Goal: Task Accomplishment & Management: Complete application form

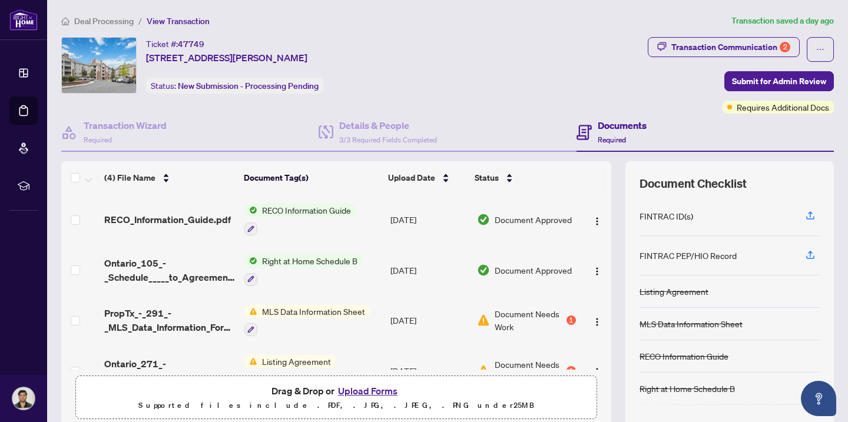
scroll to position [28, 0]
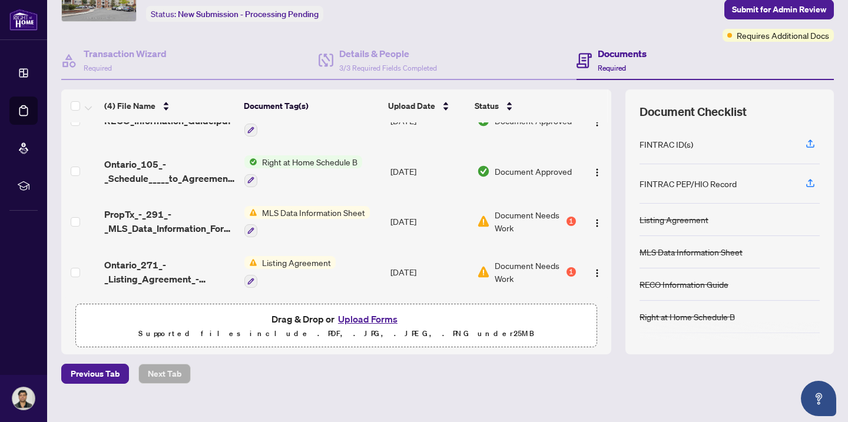
click at [359, 316] on button "Upload Forms" at bounding box center [367, 318] width 67 height 15
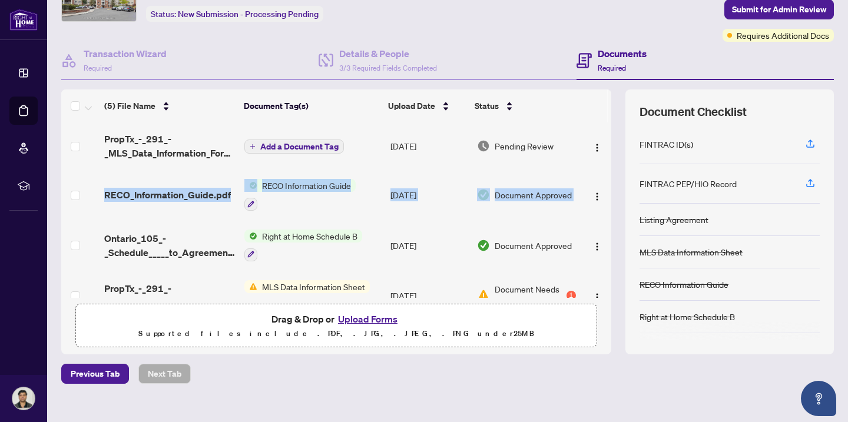
drag, startPoint x: 598, startPoint y: 158, endPoint x: 598, endPoint y: 212, distance: 54.2
click at [598, 213] on tbody "PropTx_-_291_-_MLS_Data_Information_Form_-_Condo_Co-op_Co-Ownership_Time_Share_…" at bounding box center [336, 246] width 550 height 249
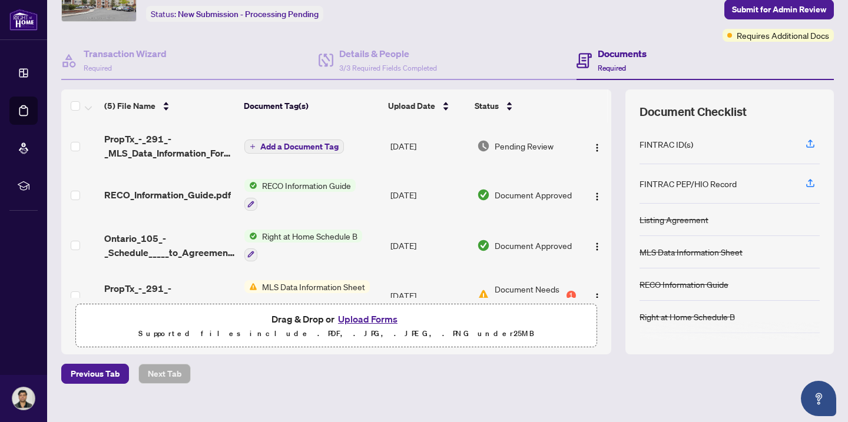
click at [598, 251] on td at bounding box center [595, 245] width 31 height 51
click at [317, 142] on span "Add a Document Tag" at bounding box center [299, 146] width 78 height 8
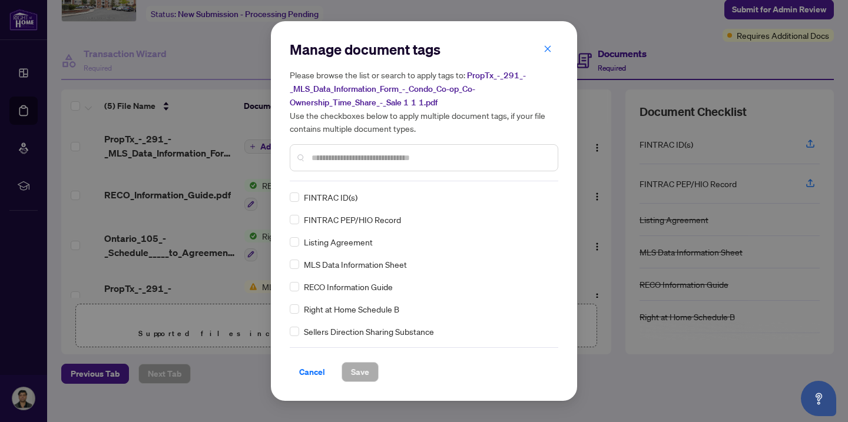
click at [355, 266] on span "MLS Data Information Sheet" at bounding box center [355, 264] width 103 height 13
click at [363, 374] on span "Save" at bounding box center [360, 372] width 18 height 19
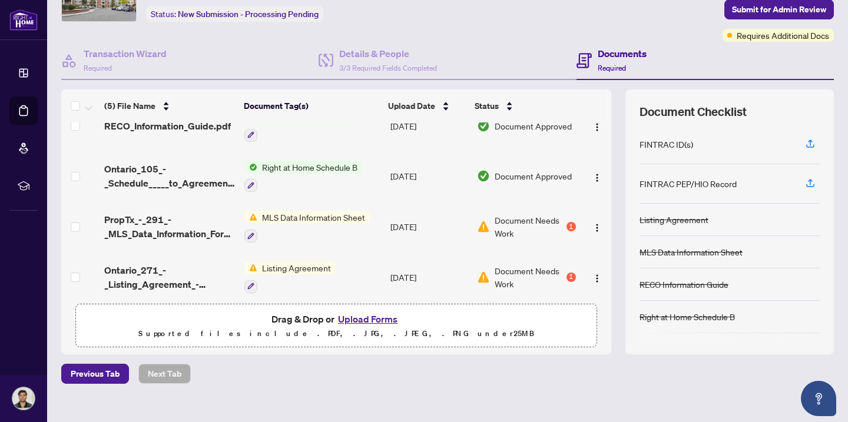
scroll to position [78, 0]
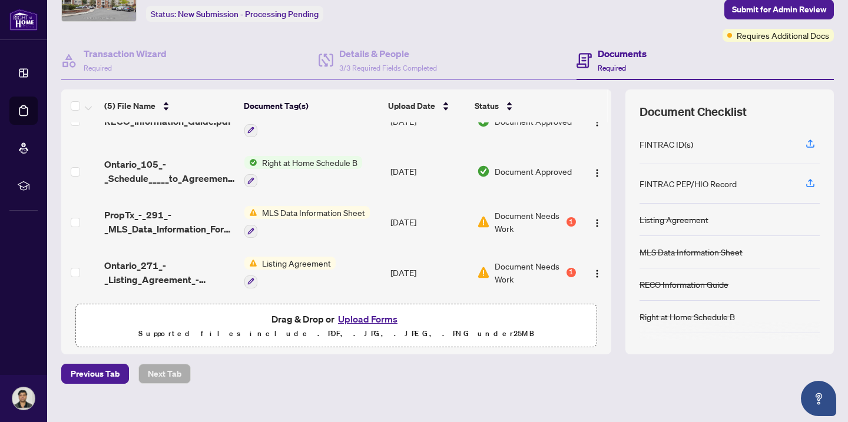
click at [381, 317] on button "Upload Forms" at bounding box center [367, 318] width 67 height 15
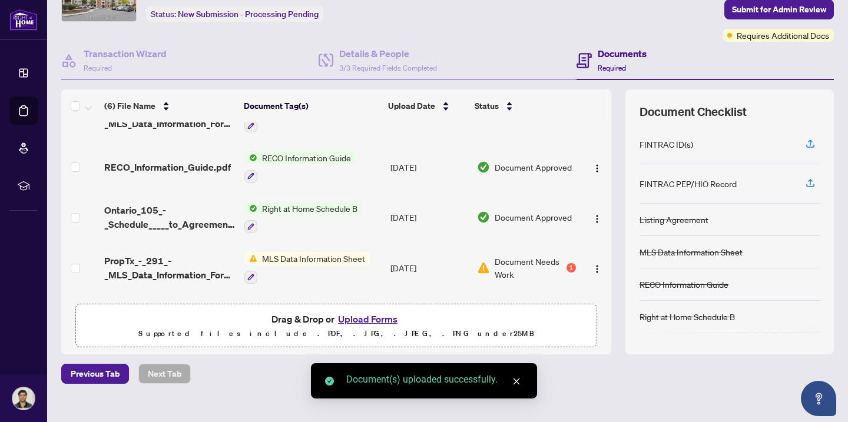
scroll to position [0, 0]
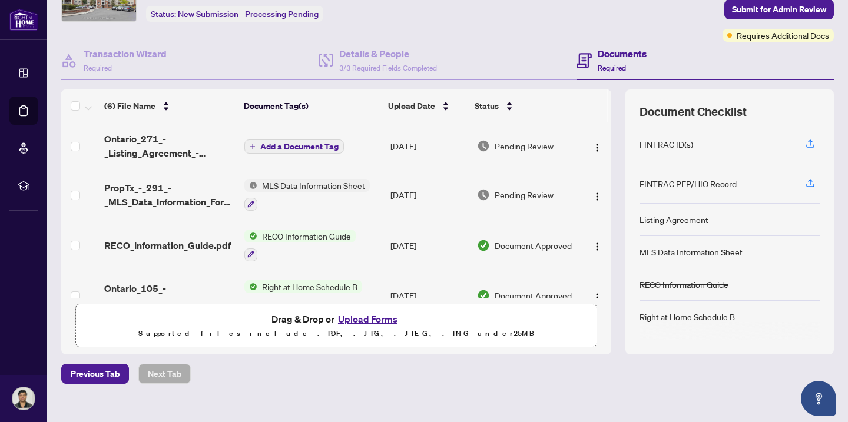
click at [272, 145] on span "Add a Document Tag" at bounding box center [299, 146] width 78 height 8
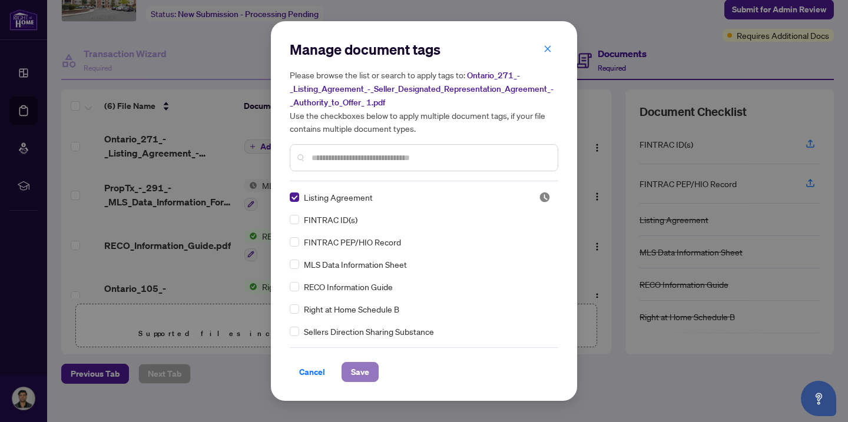
click at [366, 380] on span "Save" at bounding box center [360, 372] width 18 height 19
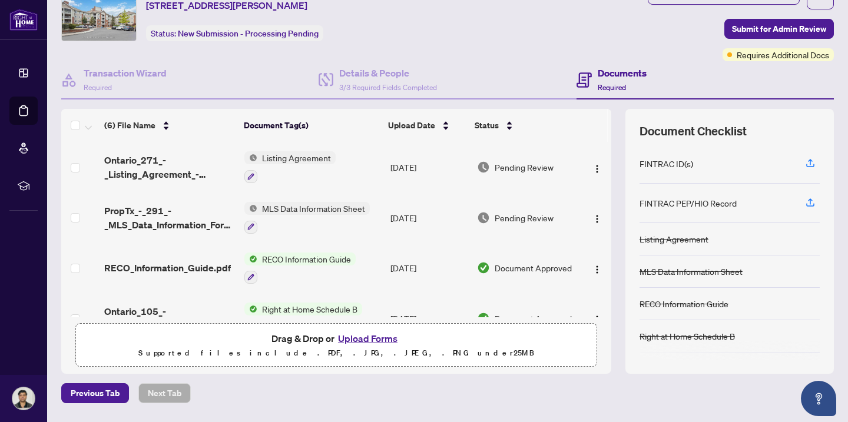
scroll to position [52, 0]
click at [749, 28] on span "Submit for Admin Review" at bounding box center [779, 29] width 94 height 19
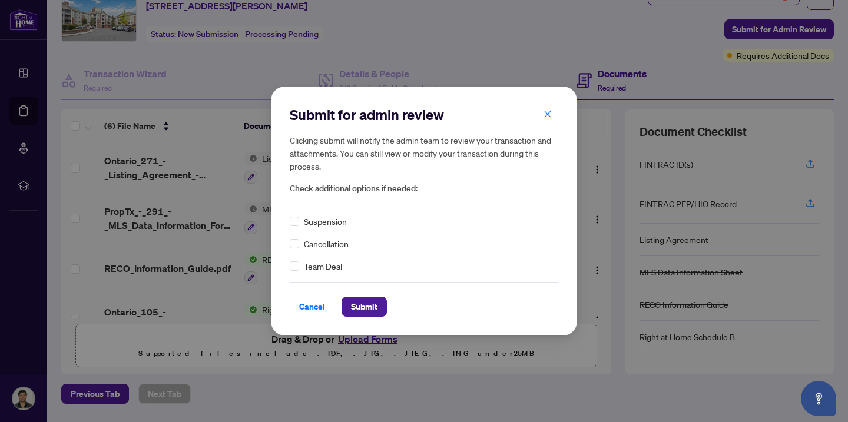
click at [306, 269] on span "Team Deal" at bounding box center [323, 266] width 38 height 13
click at [366, 312] on span "Submit" at bounding box center [364, 306] width 26 height 19
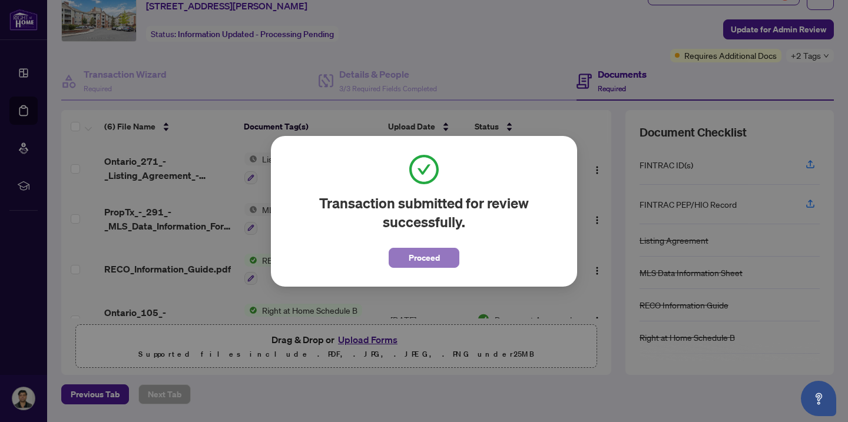
click at [418, 258] on span "Proceed" at bounding box center [424, 257] width 31 height 19
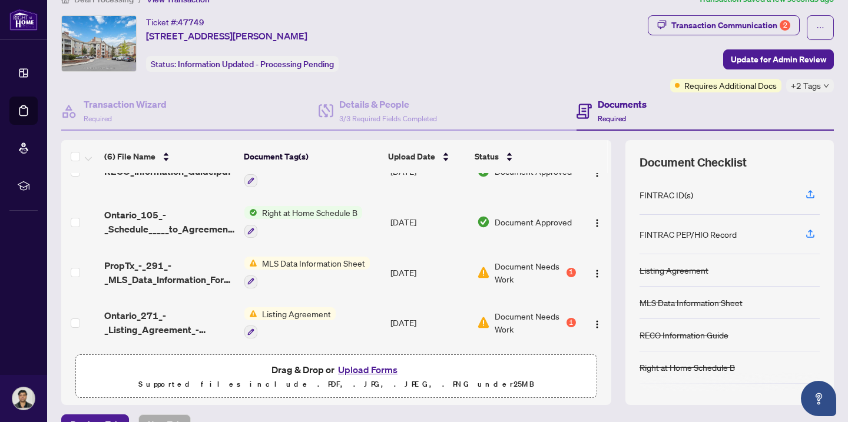
scroll to position [21, 0]
click at [602, 191] on div "(6) File Name Document Tag(s) Upload Date Status Ontario_271_-_Listing_Agreemen…" at bounding box center [447, 273] width 772 height 265
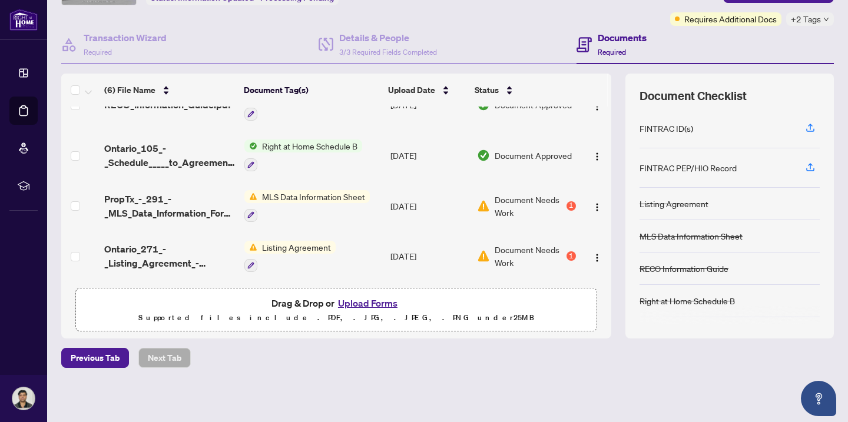
scroll to position [0, 0]
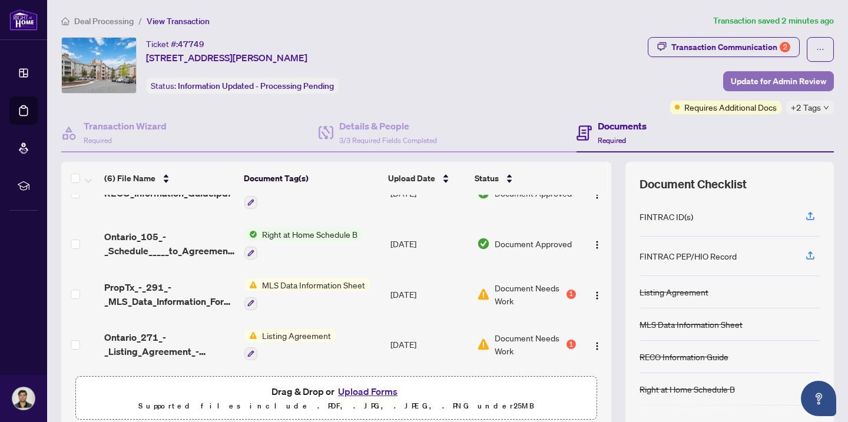
click at [765, 81] on span "Update for Admin Review" at bounding box center [778, 81] width 95 height 19
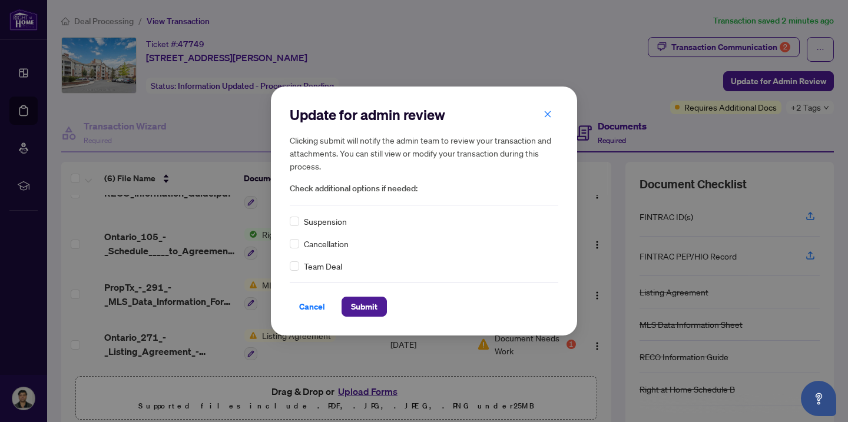
click at [334, 274] on div "Update for admin review Clicking submit will notify the admin team to review yo…" at bounding box center [424, 210] width 268 height 211
click at [324, 266] on span "Team Deal" at bounding box center [323, 266] width 38 height 13
click at [356, 304] on span "Submit" at bounding box center [364, 306] width 26 height 19
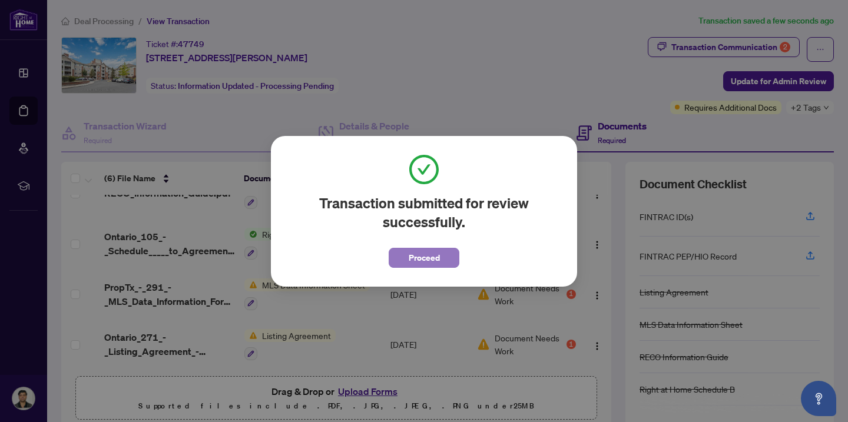
click at [417, 258] on span "Proceed" at bounding box center [424, 257] width 31 height 19
